Goal: Find specific page/section: Find specific page/section

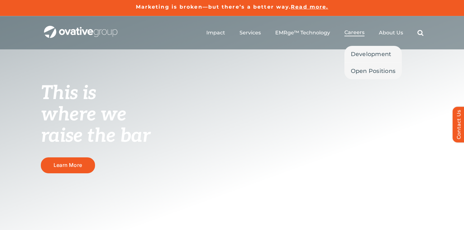
click at [355, 31] on span "Careers" at bounding box center [355, 32] width 20 height 6
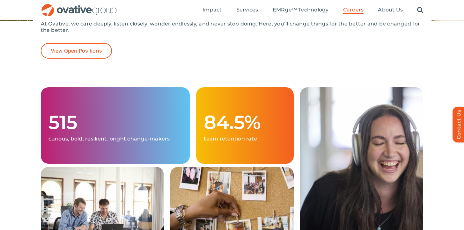
scroll to position [144, 0]
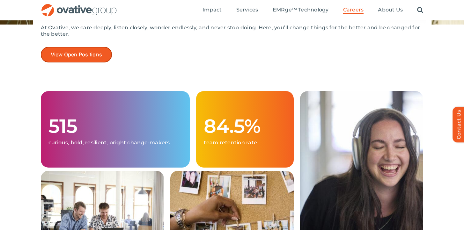
click at [96, 57] on span "View Open Positions" at bounding box center [77, 55] width 52 height 6
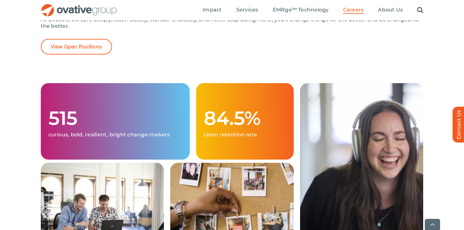
scroll to position [153, 0]
